Goal: Transaction & Acquisition: Purchase product/service

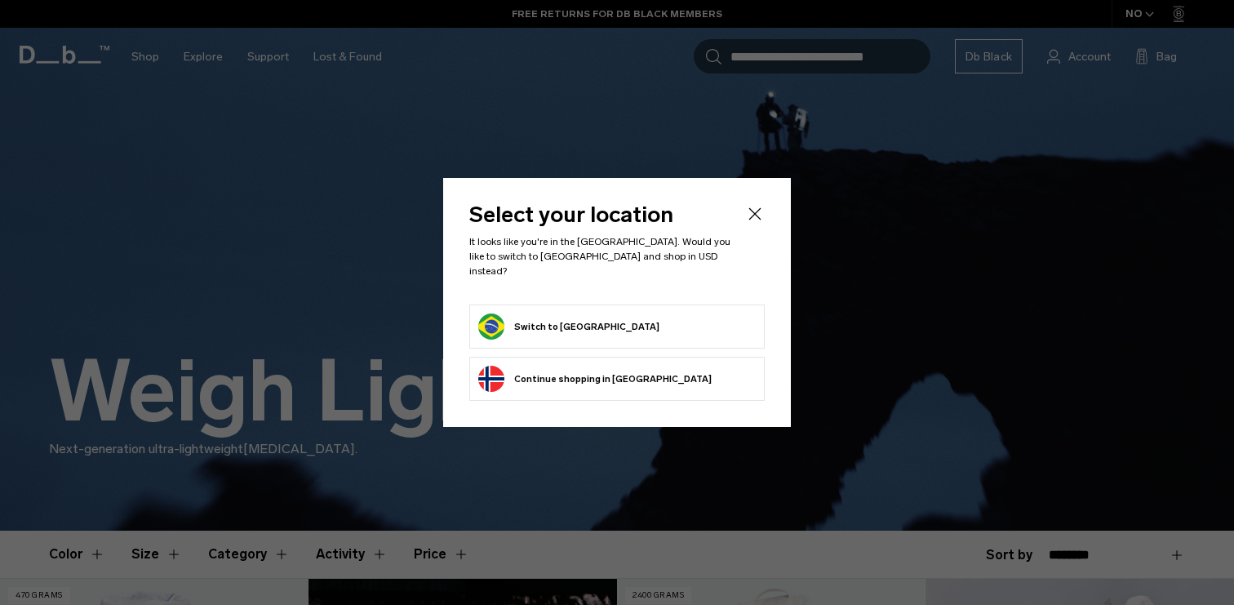
click at [753, 220] on icon "Close" at bounding box center [755, 213] width 12 height 12
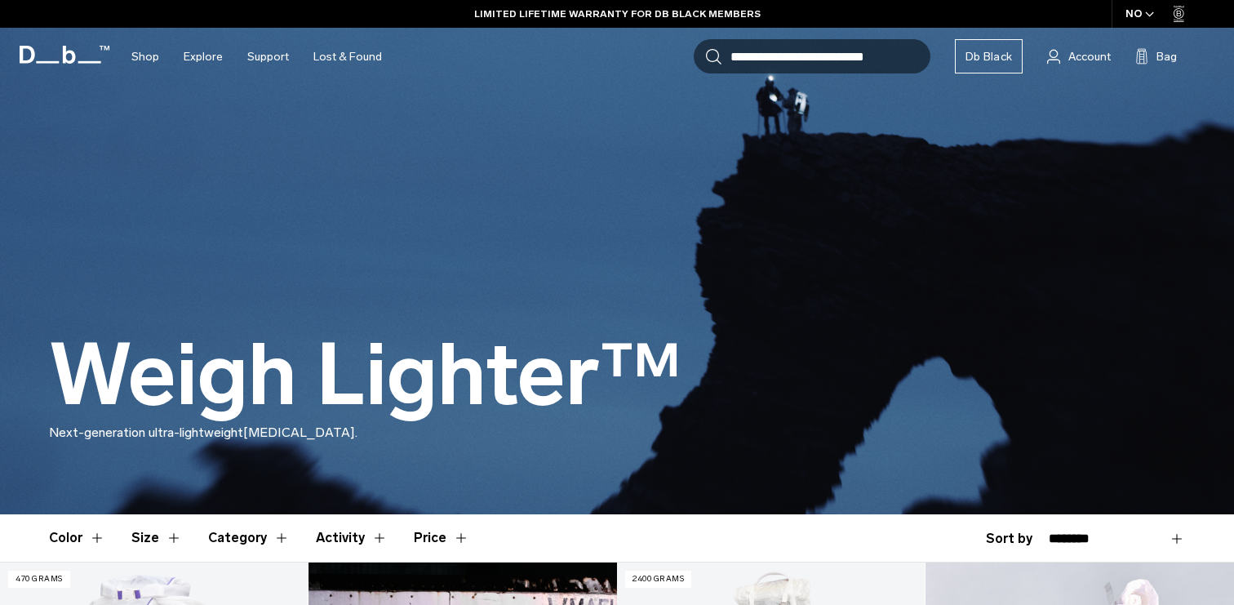
scroll to position [18, 0]
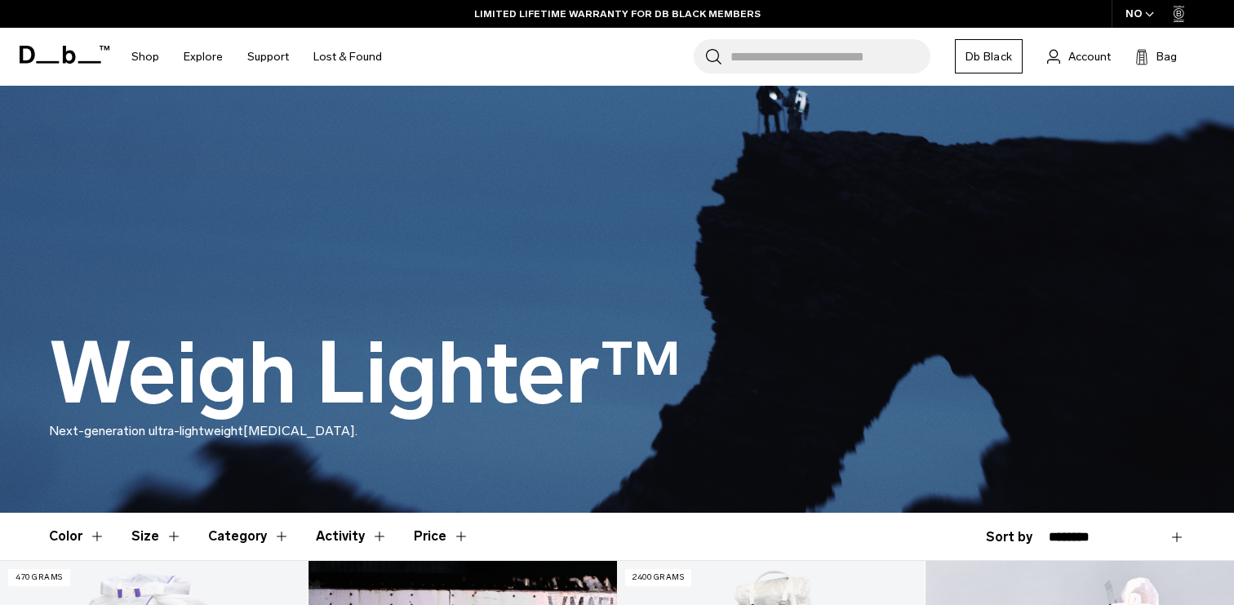
click at [1151, 16] on icon "button" at bounding box center [1149, 14] width 9 height 6
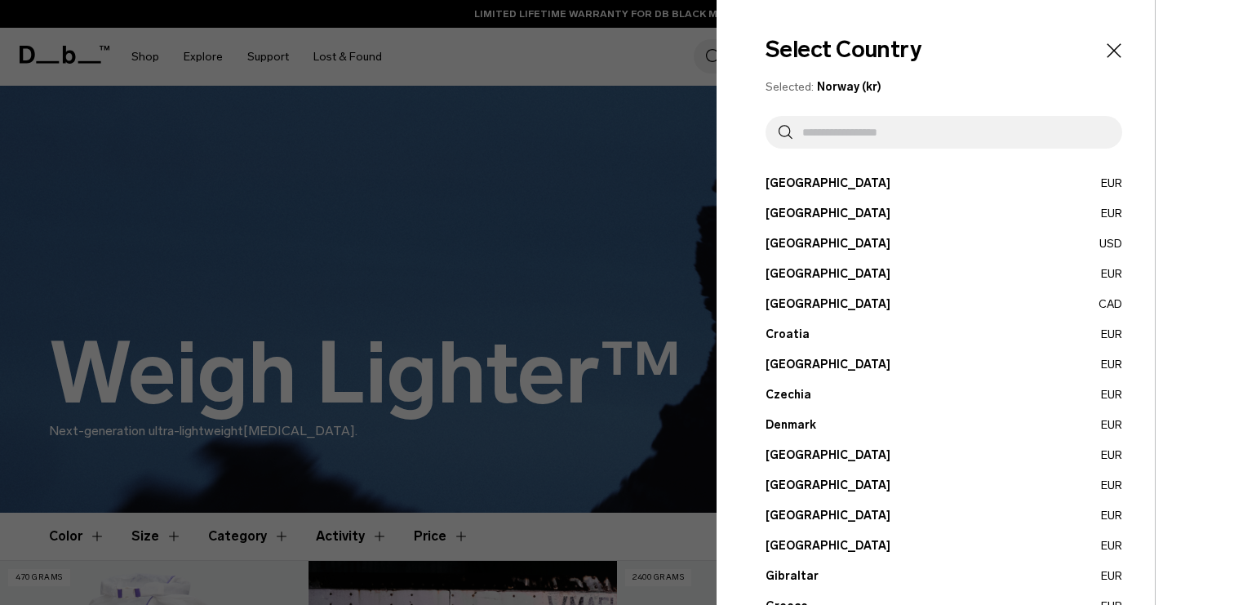
click at [863, 140] on input "text" at bounding box center [950, 132] width 317 height 33
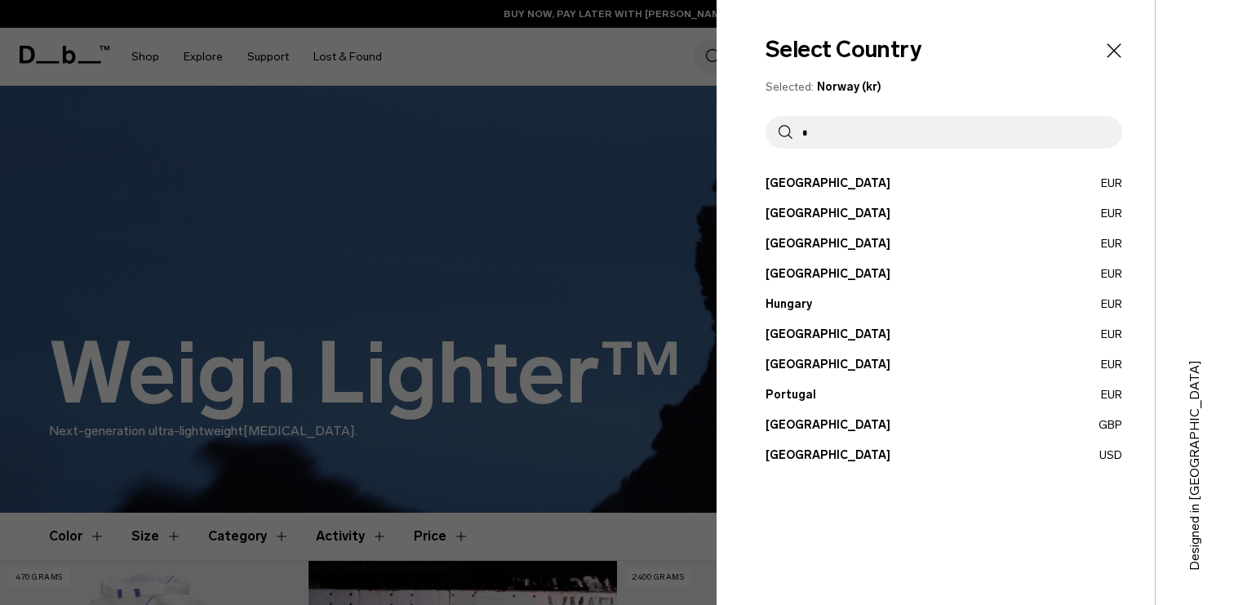
type input "*"
click at [790, 451] on button "United States USD" at bounding box center [944, 454] width 357 height 17
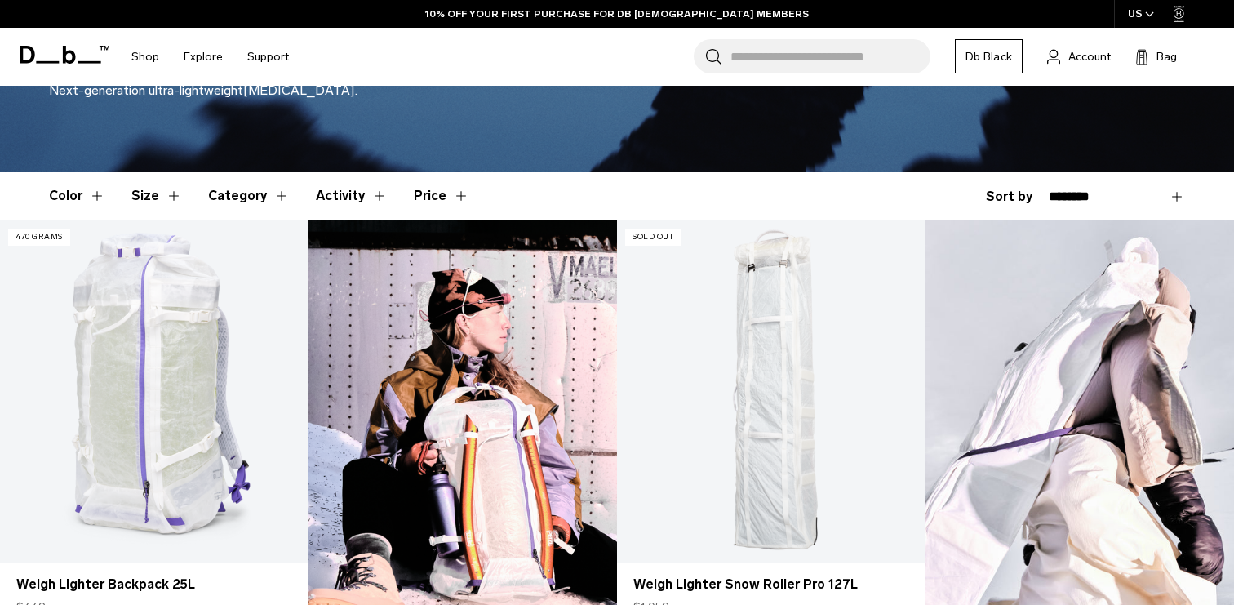
scroll to position [405, 0]
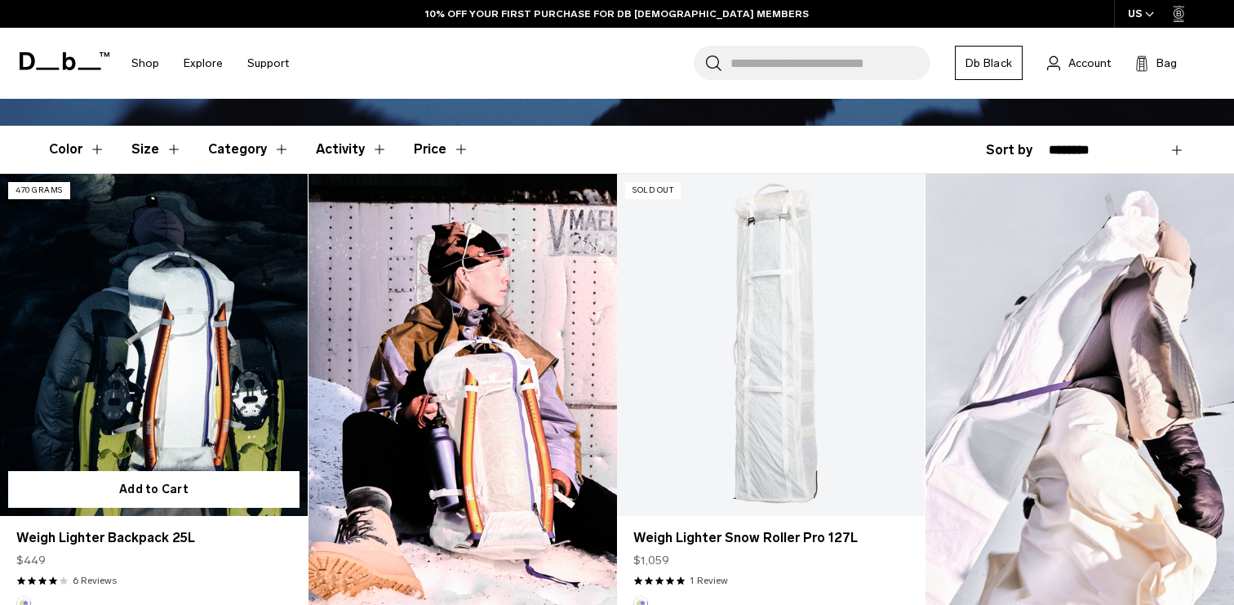
click at [146, 373] on link "Weigh Lighter Backpack 25L" at bounding box center [154, 345] width 308 height 342
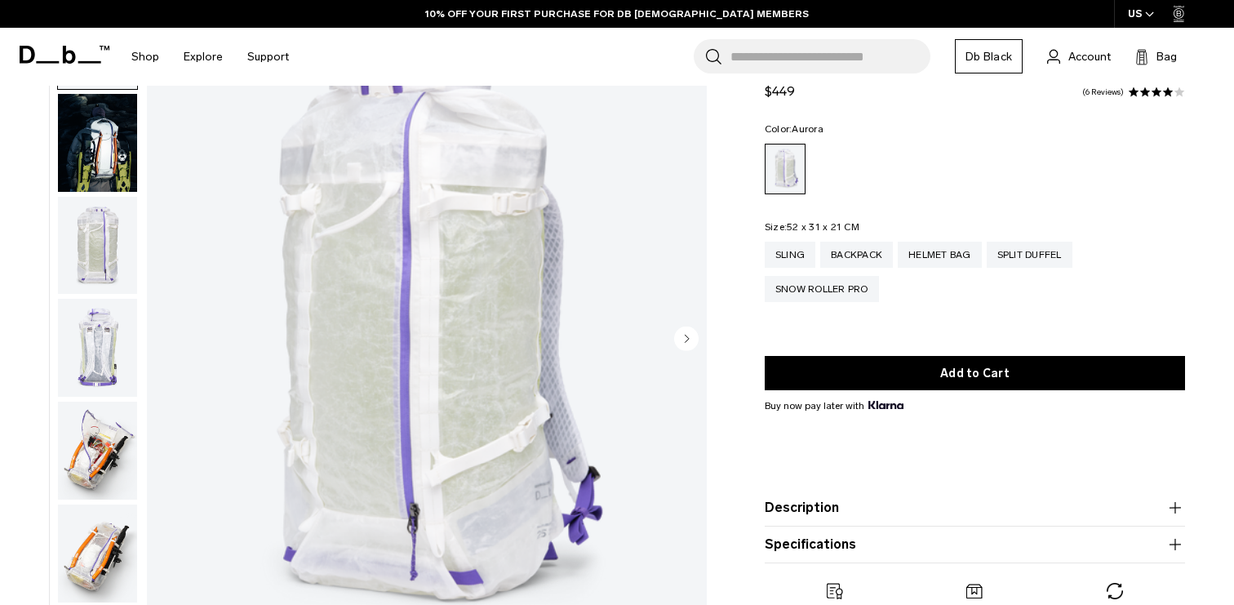
scroll to position [119, 0]
click at [100, 246] on img "button" at bounding box center [97, 247] width 79 height 98
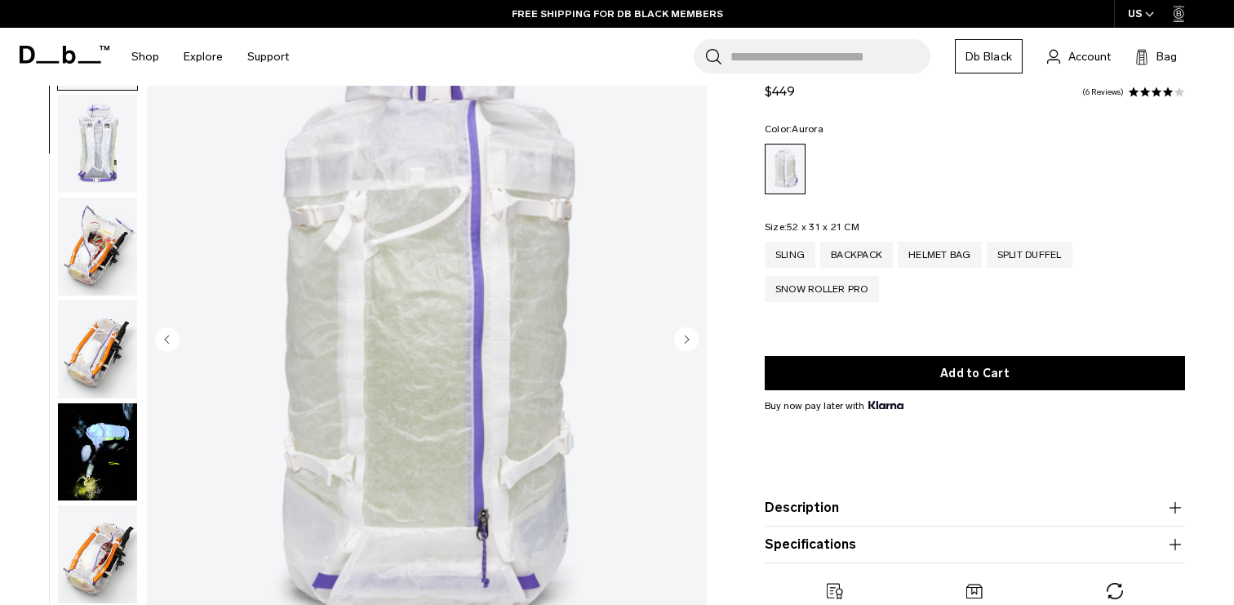
scroll to position [206, 0]
click at [689, 338] on circle "Next slide" at bounding box center [686, 338] width 24 height 24
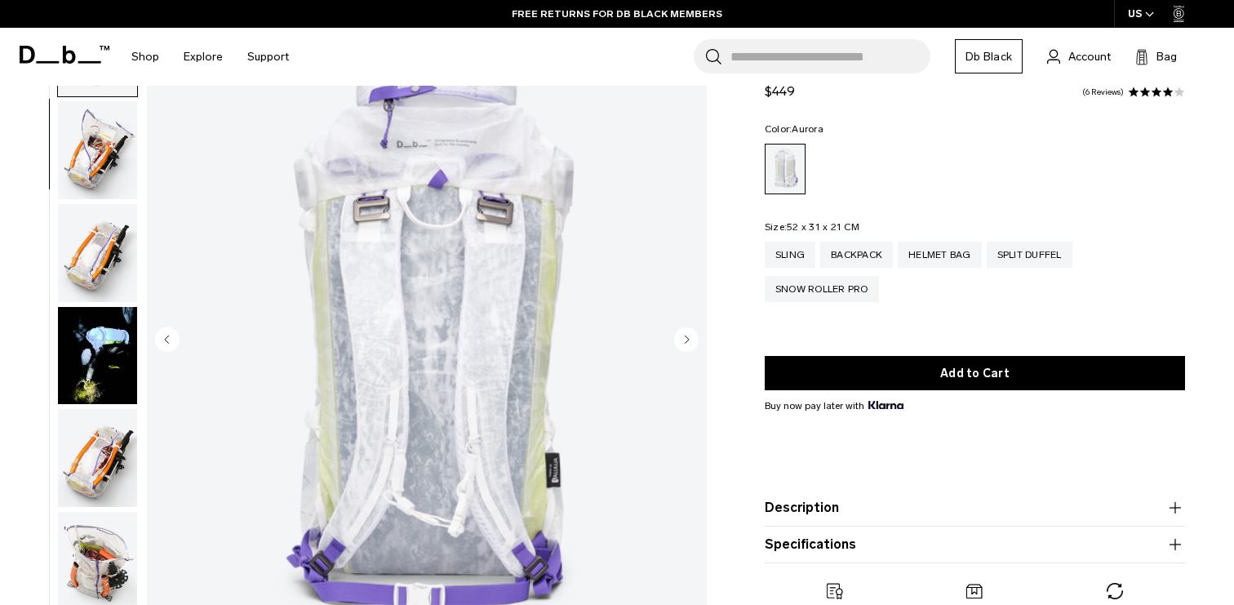
scroll to position [308, 0]
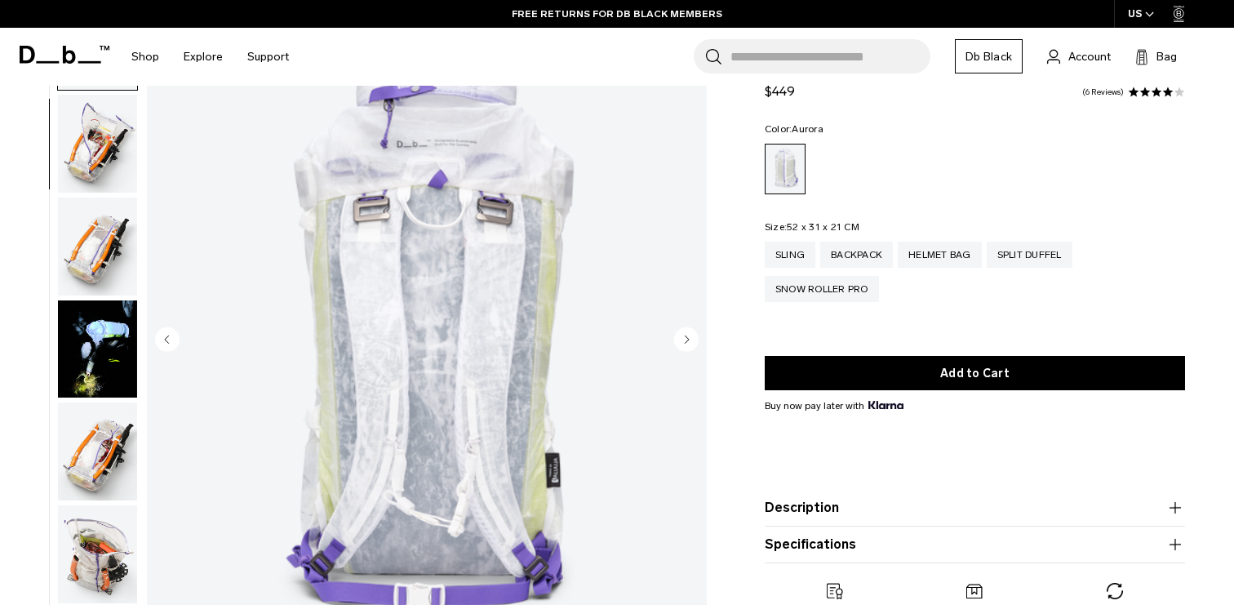
click at [689, 338] on circle "Next slide" at bounding box center [686, 338] width 24 height 24
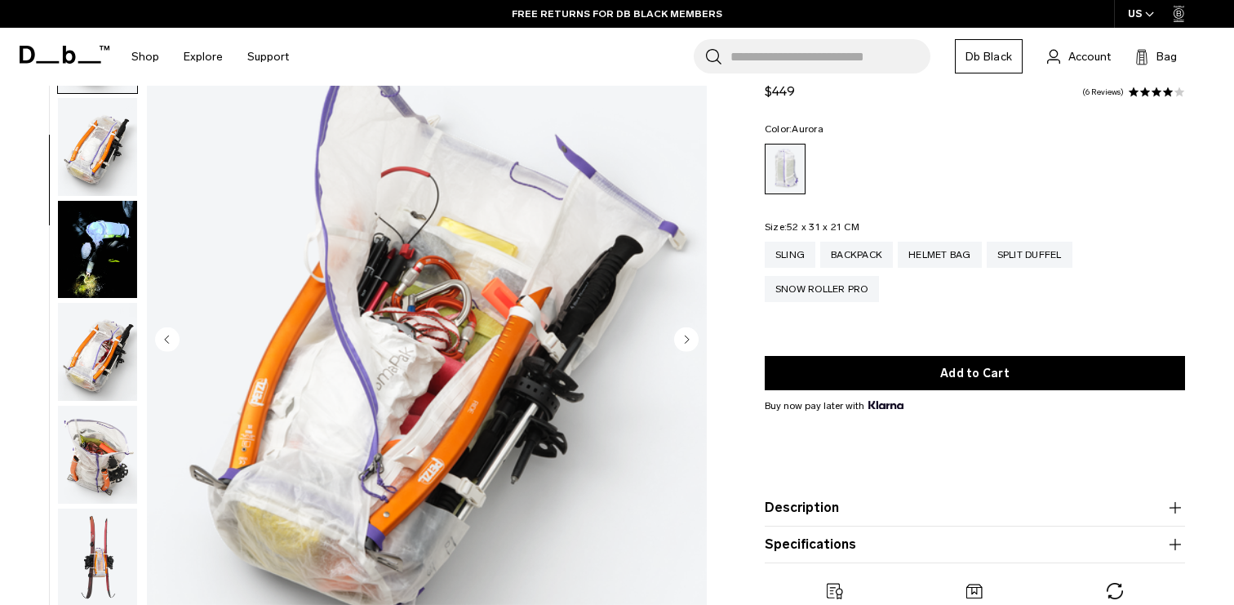
scroll to position [411, 0]
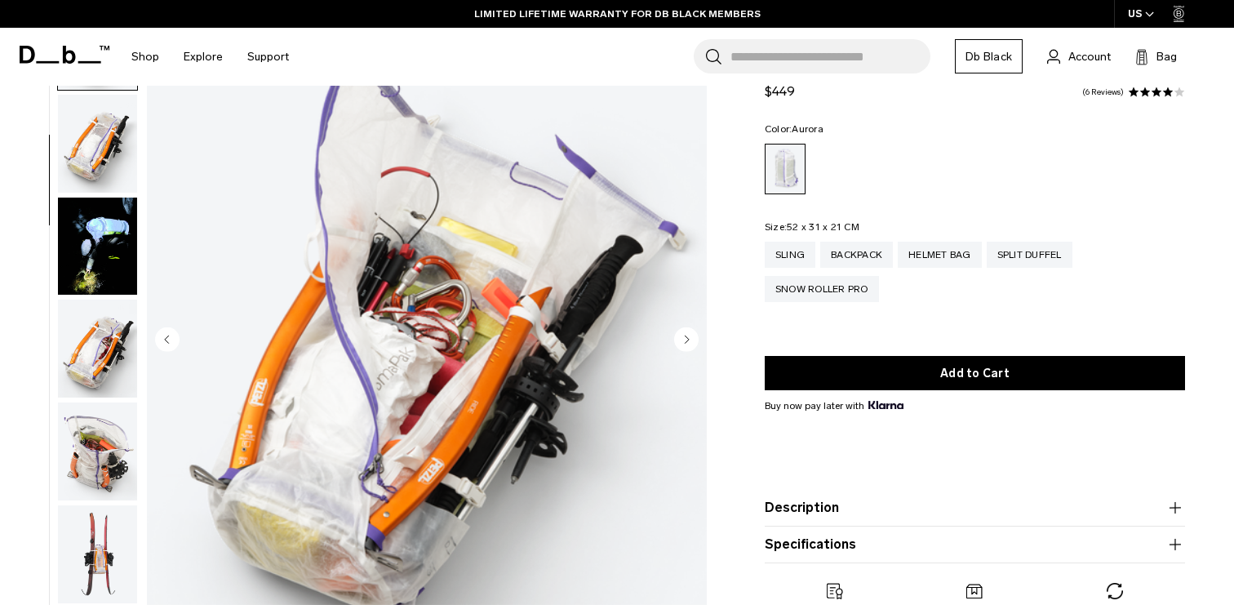
click at [692, 341] on circle "Next slide" at bounding box center [686, 338] width 24 height 24
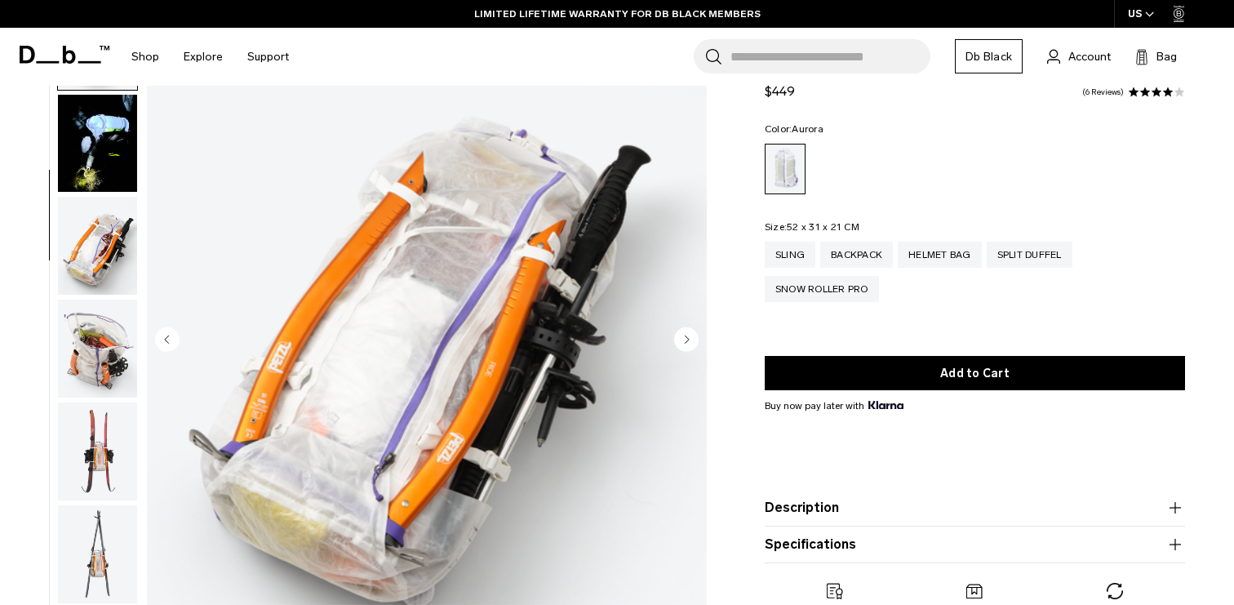
click at [692, 341] on circle "Next slide" at bounding box center [686, 338] width 24 height 24
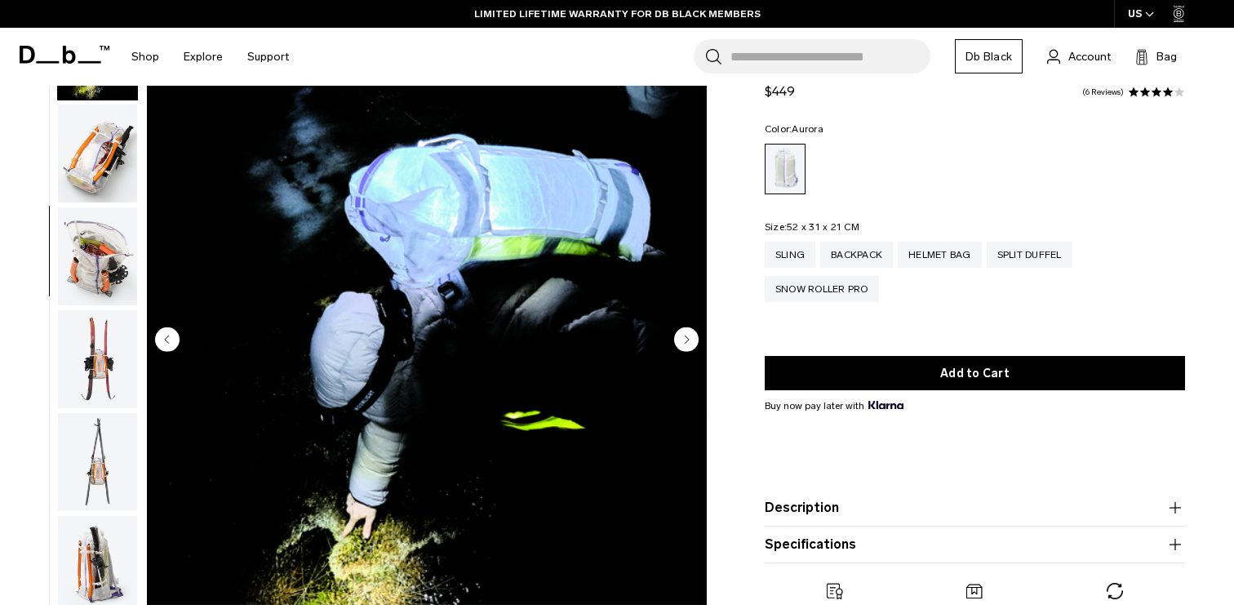
scroll to position [616, 0]
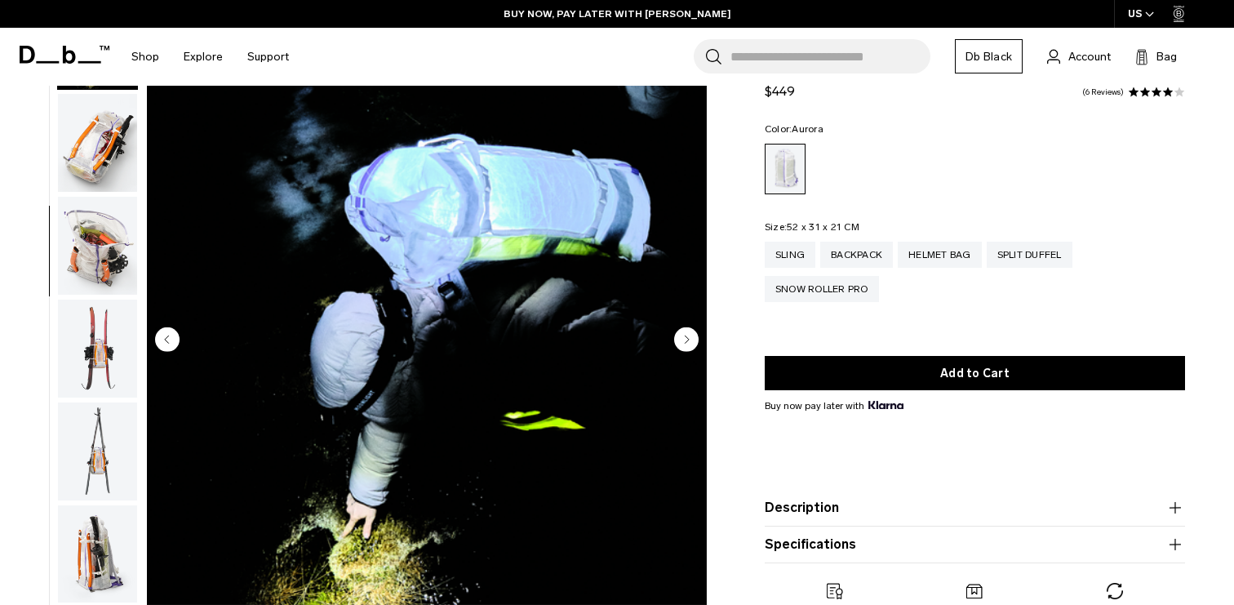
click at [692, 341] on circle "Next slide" at bounding box center [686, 338] width 24 height 24
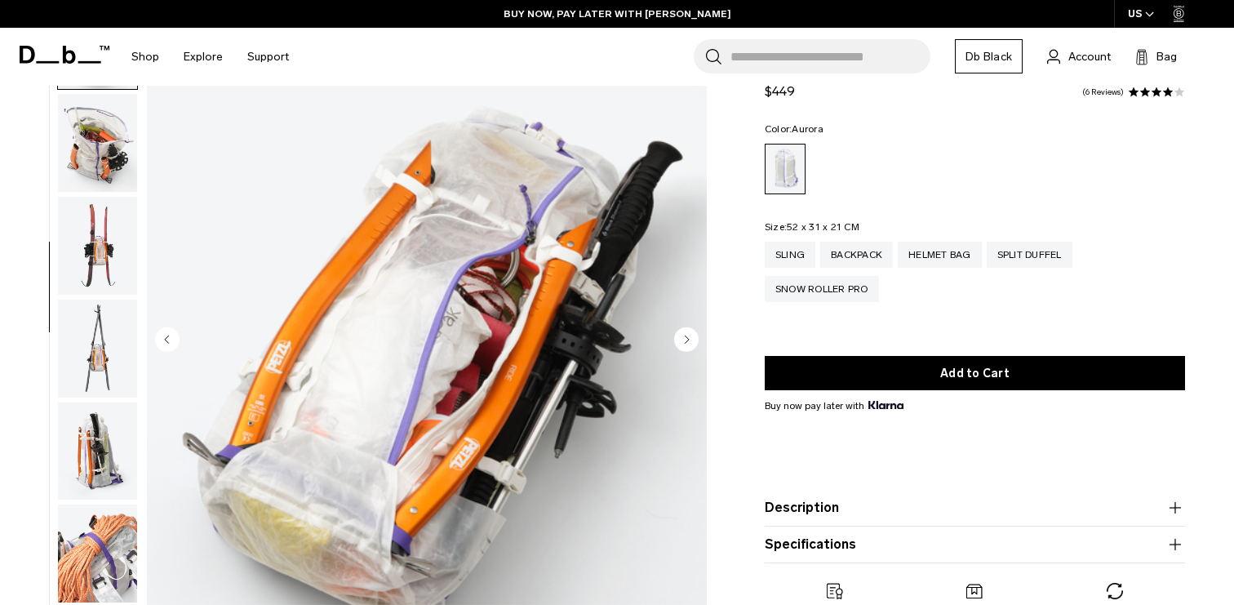
click at [692, 341] on circle "Next slide" at bounding box center [686, 338] width 24 height 24
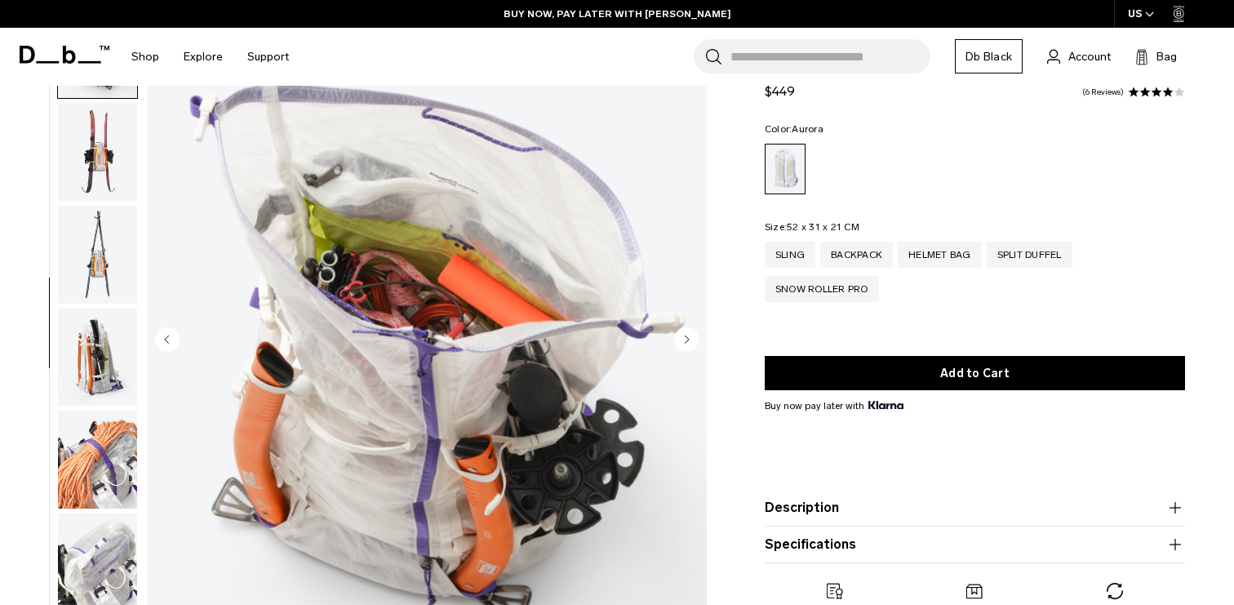
scroll to position [821, 0]
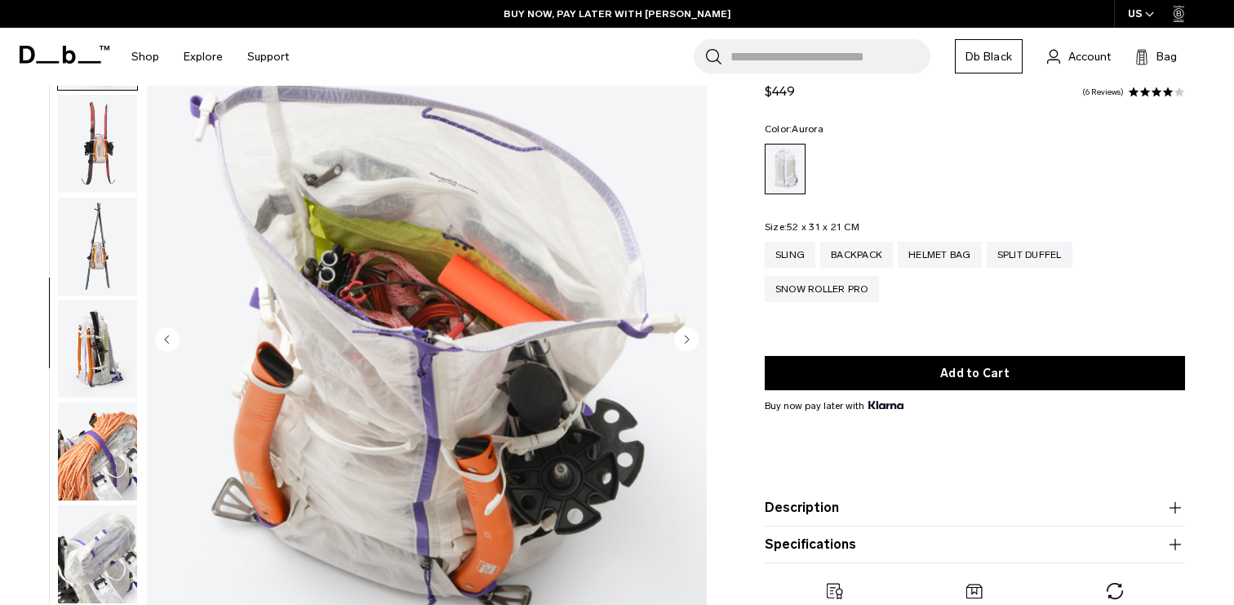
click at [692, 341] on circle "Next slide" at bounding box center [686, 338] width 24 height 24
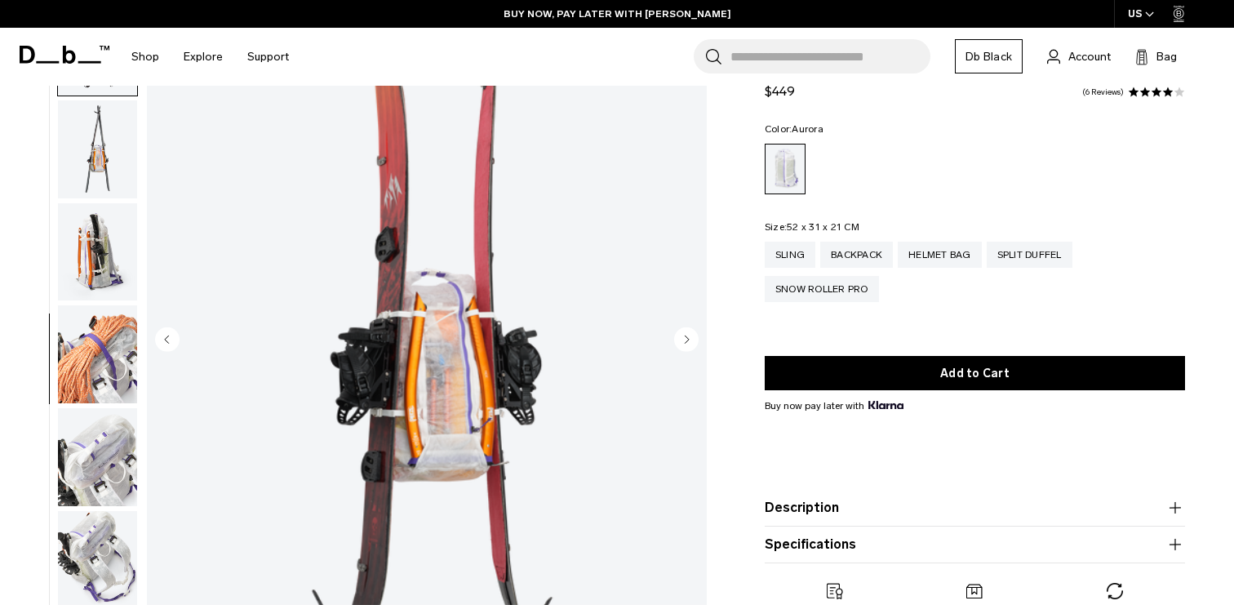
scroll to position [924, 0]
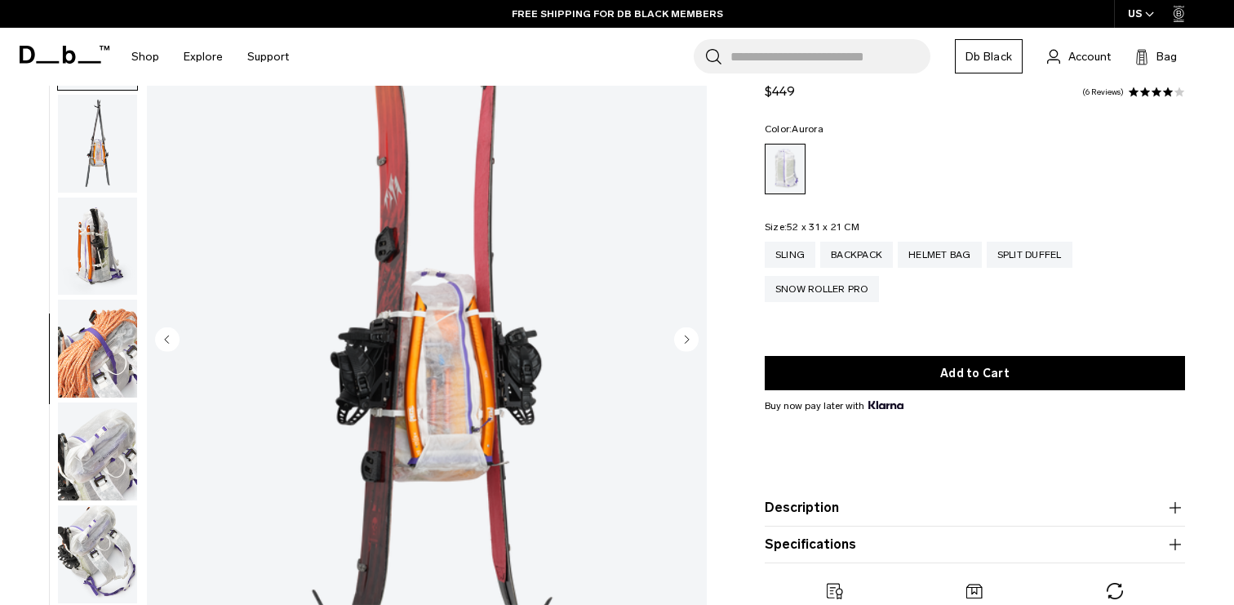
click at [686, 338] on icon "Next slide" at bounding box center [687, 338] width 4 height 7
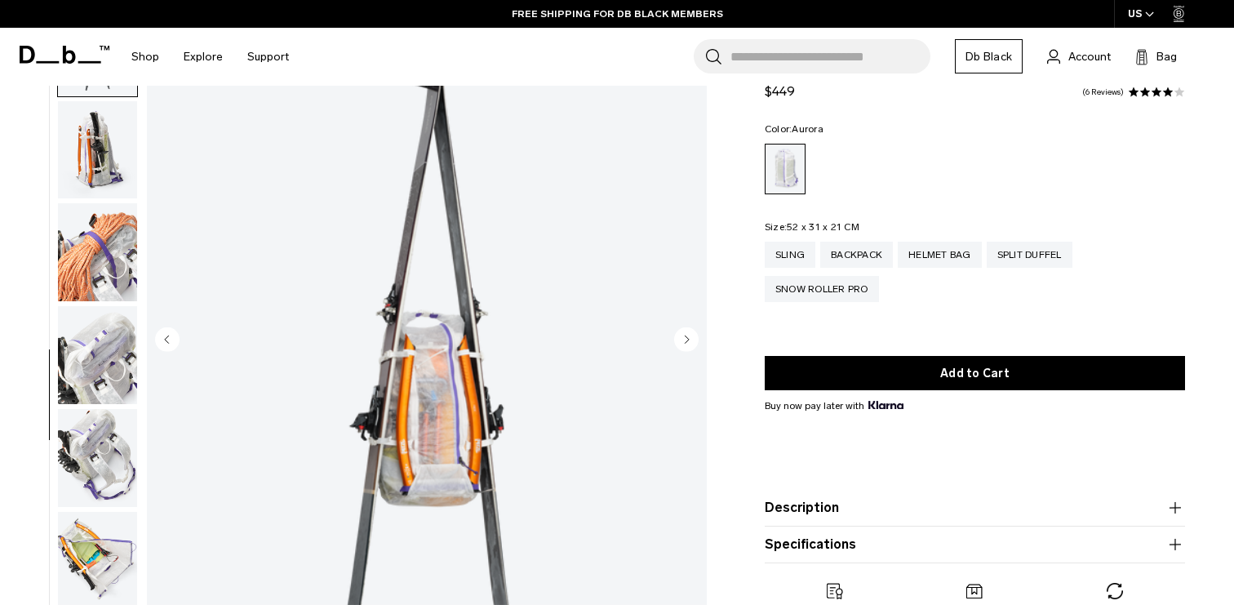
scroll to position [1027, 0]
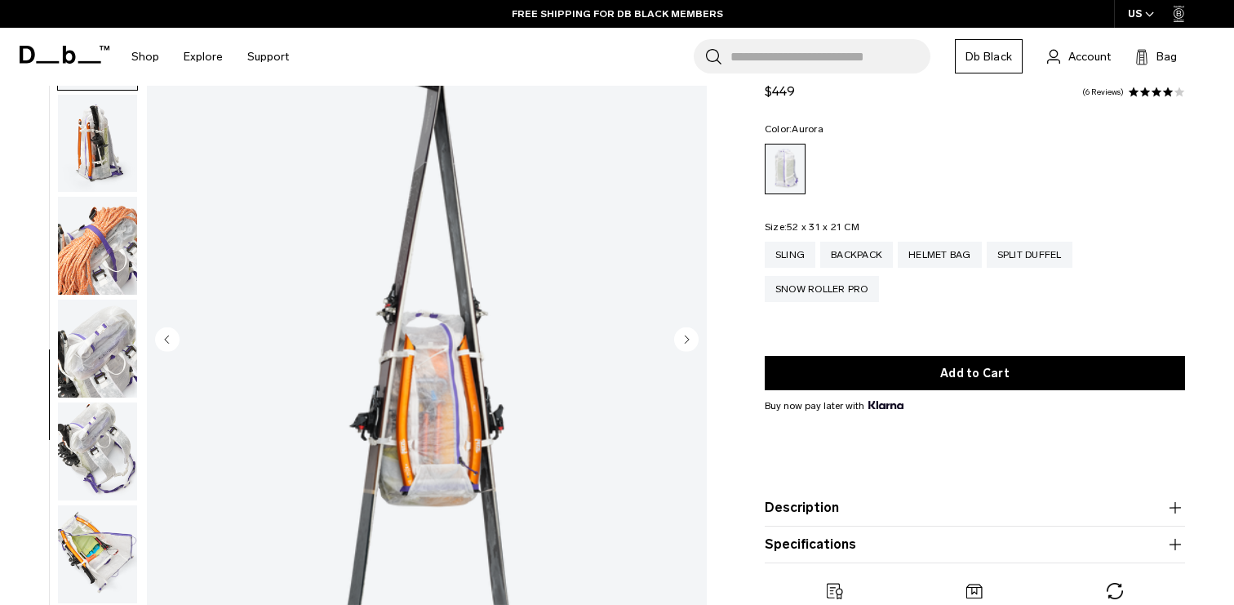
click at [686, 338] on icon "Next slide" at bounding box center [687, 338] width 4 height 7
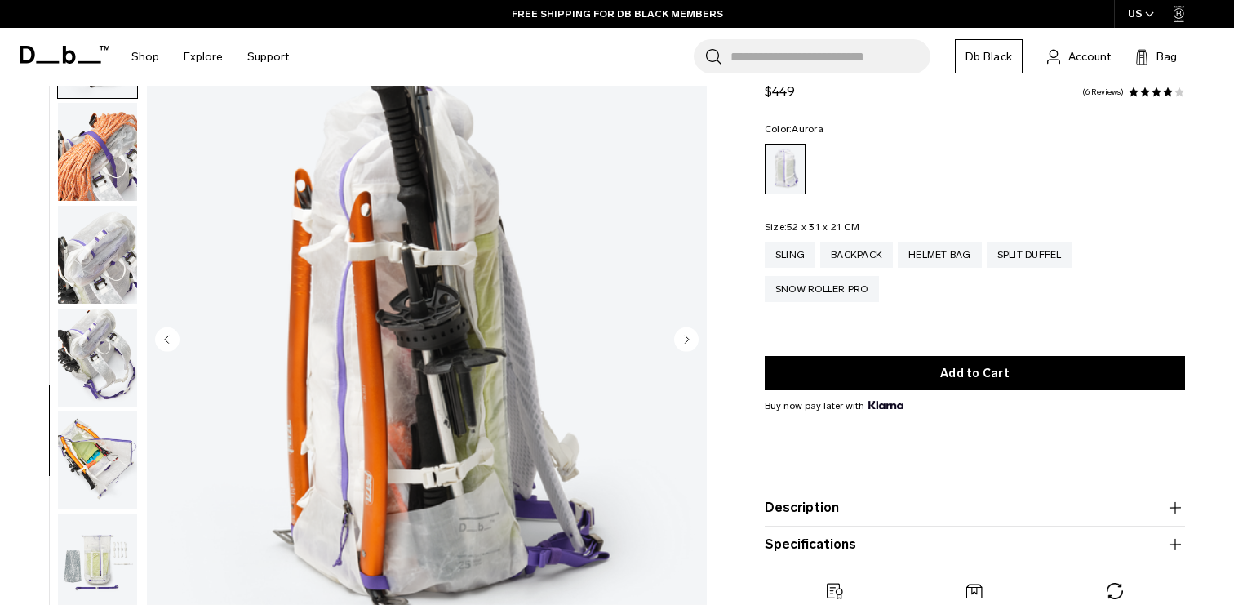
scroll to position [1130, 0]
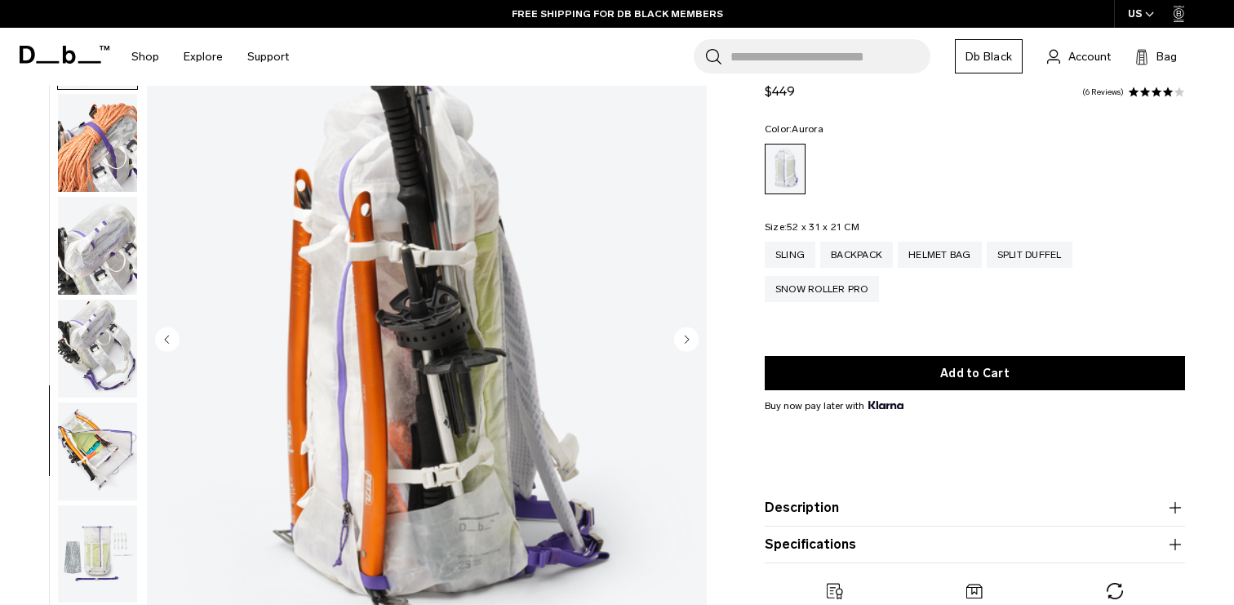
click at [686, 338] on icon "Next slide" at bounding box center [687, 338] width 4 height 7
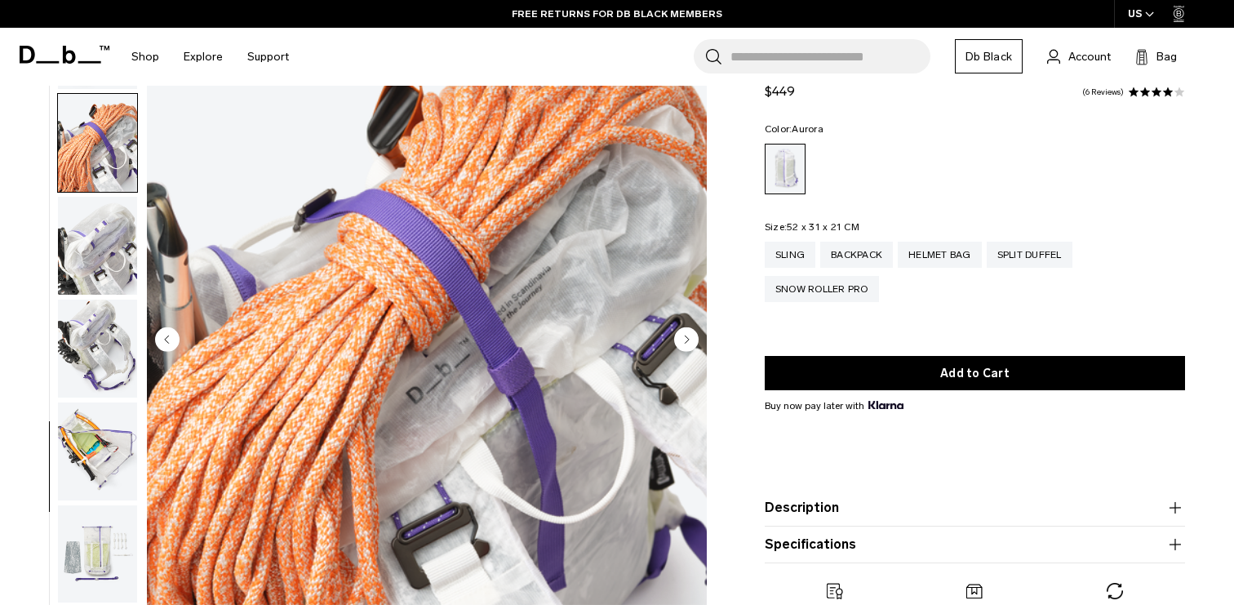
scroll to position [1145, 0]
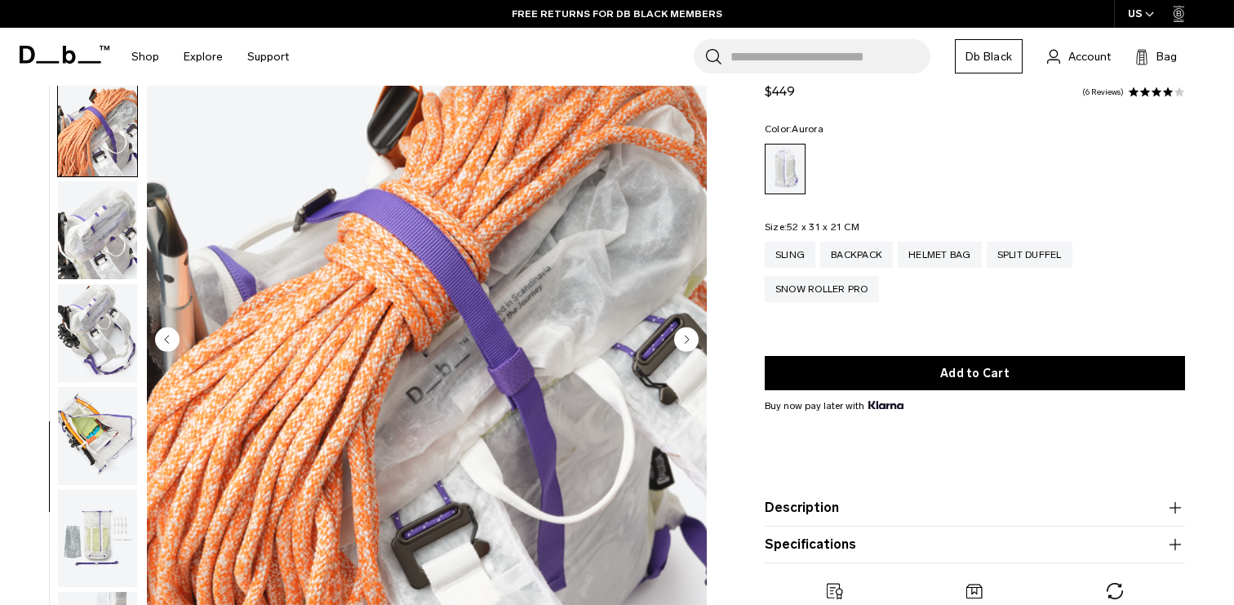
click at [686, 338] on icon "Next slide" at bounding box center [687, 338] width 4 height 7
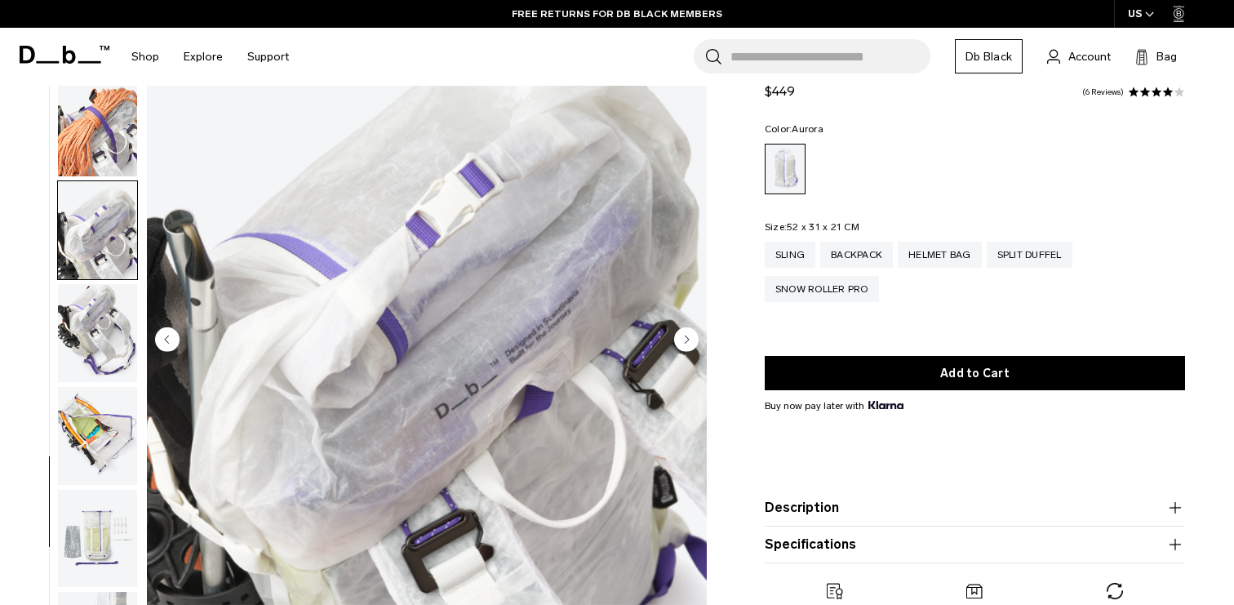
click at [690, 335] on circle "Next slide" at bounding box center [686, 338] width 24 height 24
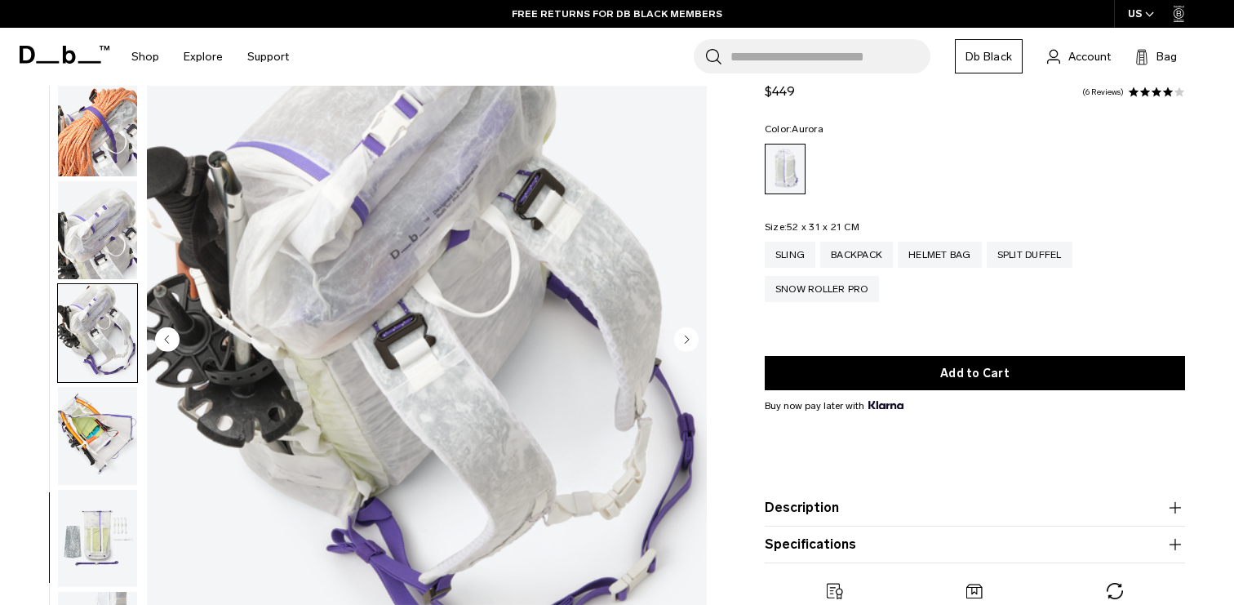
click at [690, 335] on circle "Next slide" at bounding box center [686, 338] width 24 height 24
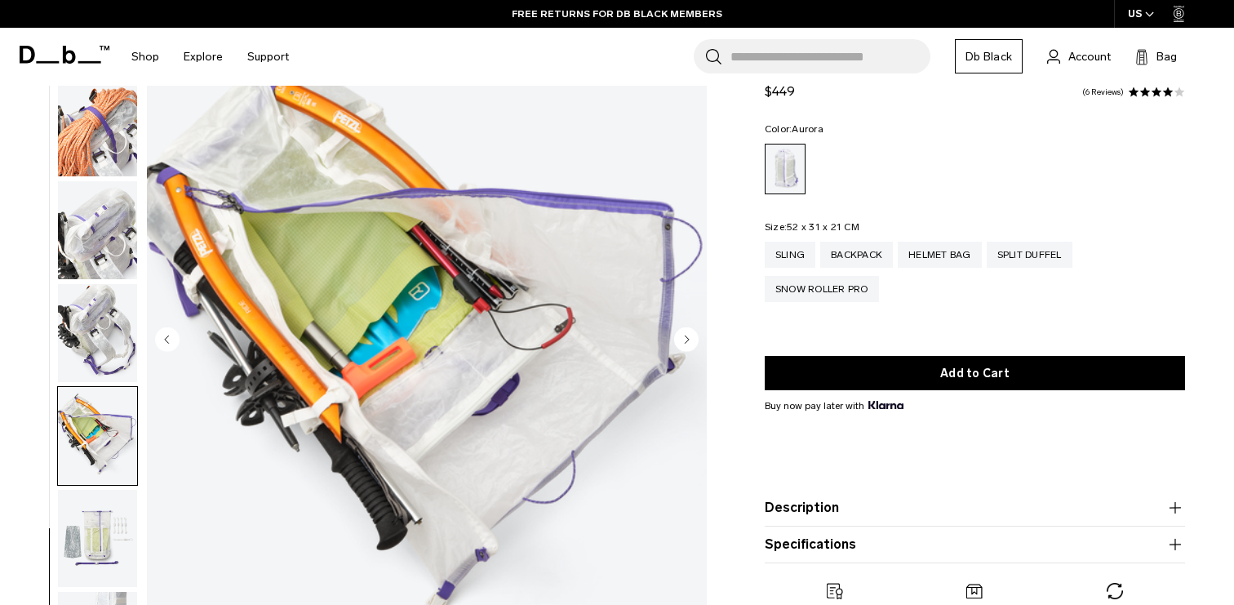
click at [690, 335] on circle "Next slide" at bounding box center [686, 338] width 24 height 24
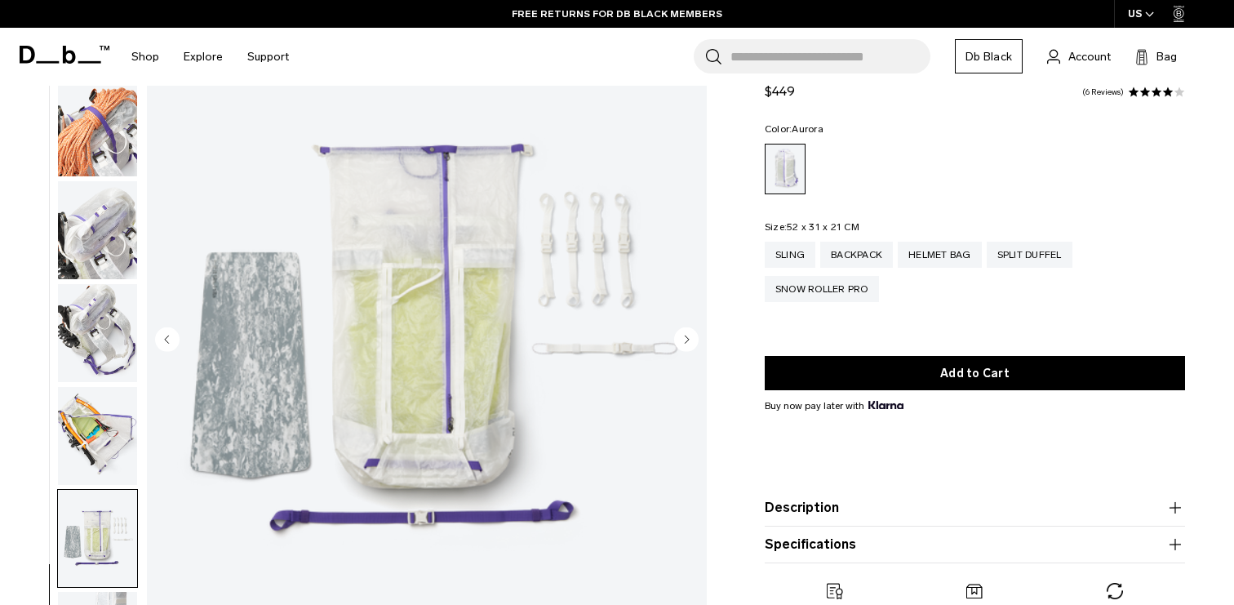
click at [690, 335] on circle "Next slide" at bounding box center [686, 338] width 24 height 24
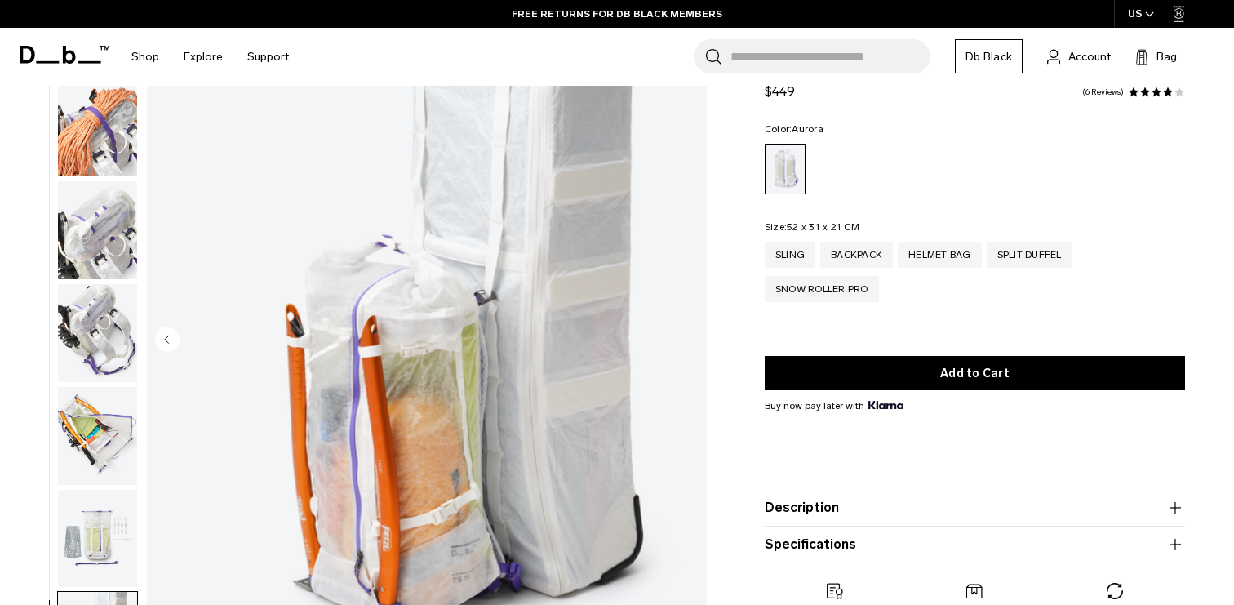
click at [690, 335] on img "18 / 18" at bounding box center [427, 340] width 560 height 699
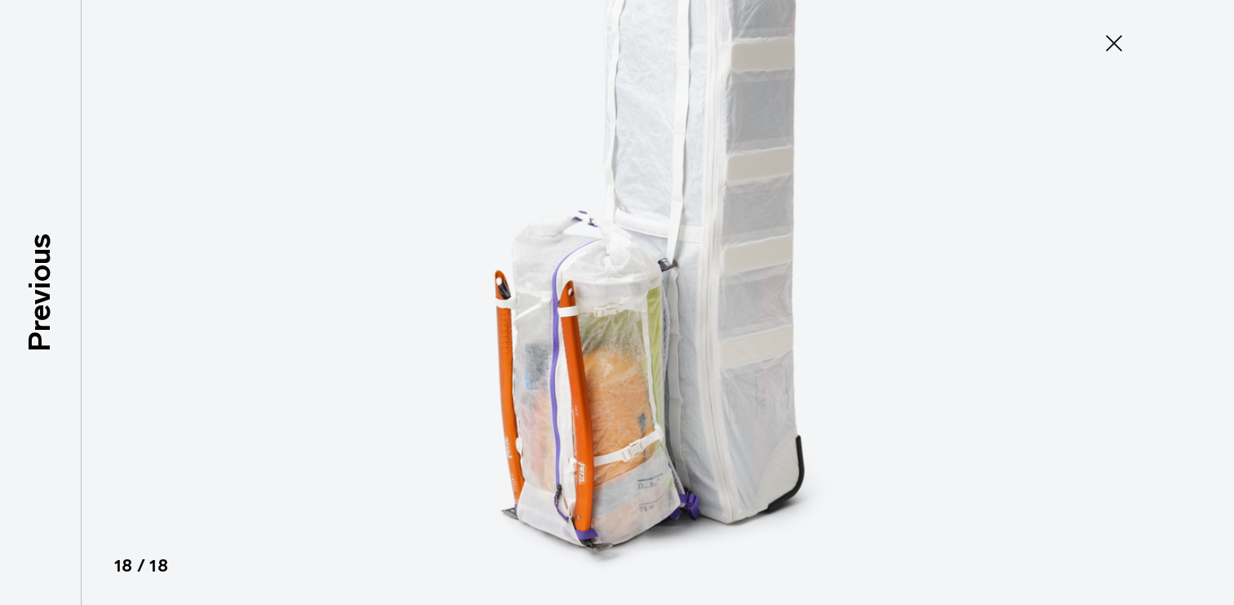
click at [1112, 40] on icon at bounding box center [1114, 43] width 26 height 26
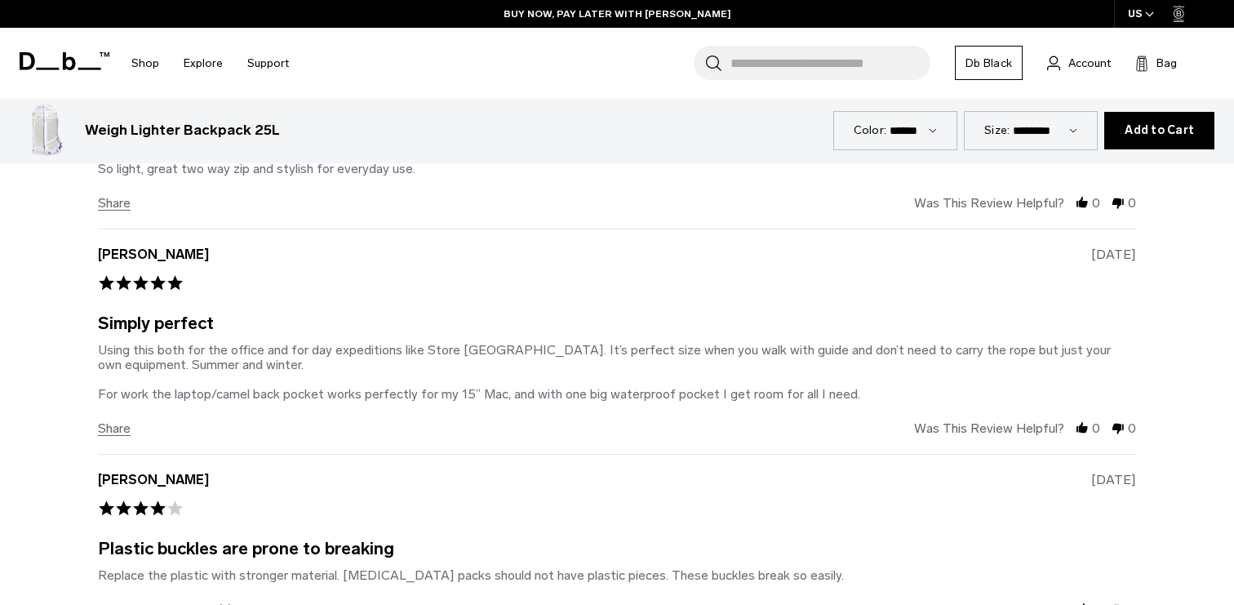
scroll to position [3379, 0]
